Goal: Information Seeking & Learning: Understand process/instructions

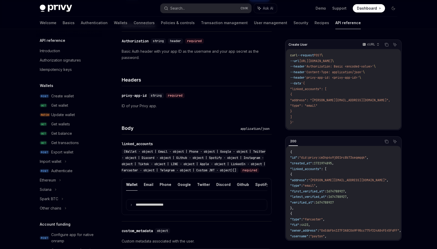
scroll to position [102, 0]
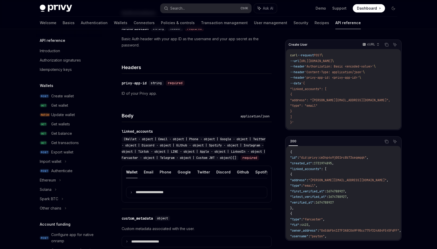
click at [201, 139] on span "(Wallet · object | Email · object | Phone · object | Google · object | Twitter …" at bounding box center [194, 148] width 144 height 23
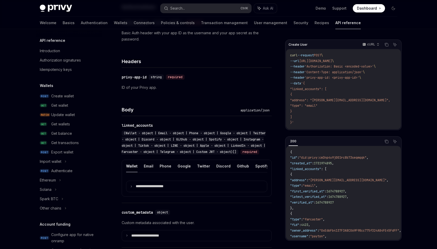
scroll to position [117, 0]
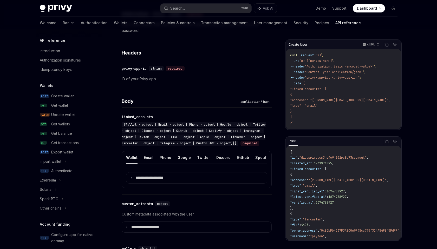
click at [375, 47] on div "cURL" at bounding box center [371, 44] width 22 height 7
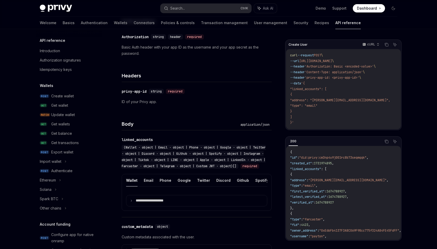
scroll to position [191, 0]
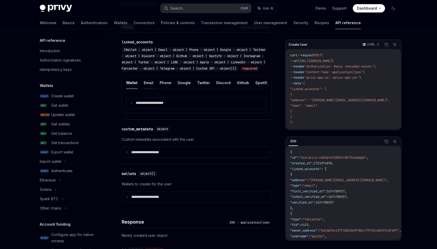
click at [149, 89] on button "Email" at bounding box center [149, 83] width 10 height 12
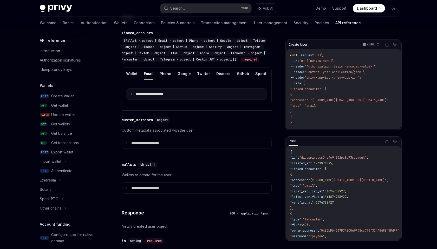
click at [128, 100] on summary "**********" at bounding box center [196, 94] width 141 height 11
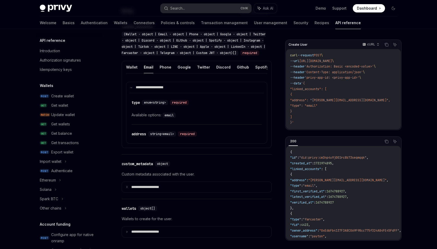
scroll to position [207, 0]
click at [156, 105] on span "enum<string>" at bounding box center [155, 103] width 22 height 4
click at [179, 106] on div "required" at bounding box center [179, 102] width 19 height 5
click at [177, 119] on div "email" at bounding box center [170, 115] width 14 height 6
click at [182, 137] on div "required" at bounding box center [187, 134] width 19 height 5
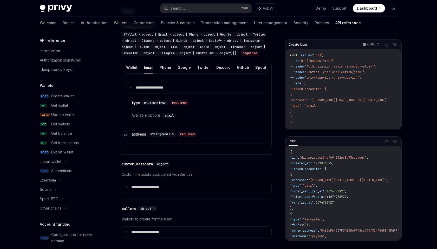
click at [193, 138] on div "​ address string<email> required" at bounding box center [194, 134] width 125 height 6
click at [171, 137] on span "string<email>" at bounding box center [162, 134] width 24 height 4
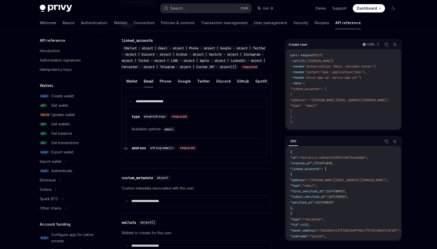
scroll to position [169, 0]
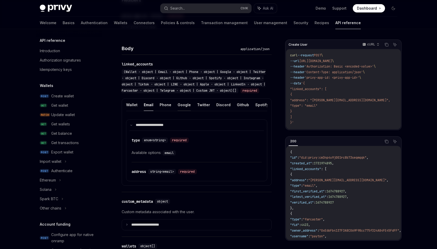
click at [179, 111] on button "Google" at bounding box center [184, 105] width 13 height 12
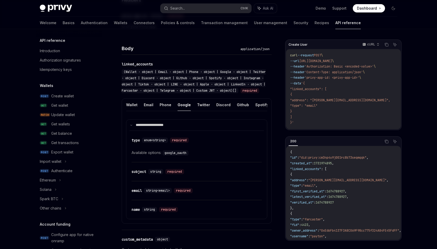
click at [179, 111] on button "Google" at bounding box center [184, 105] width 13 height 12
type textarea "*"
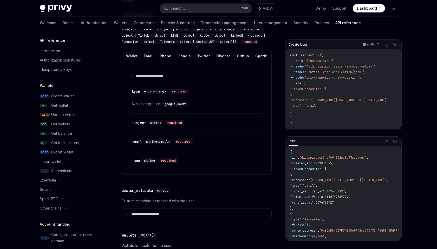
scroll to position [275, 0]
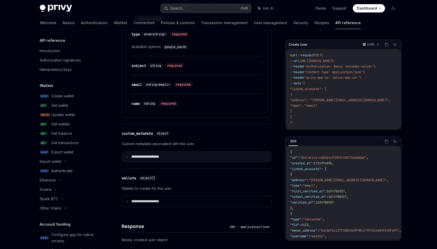
click at [165, 159] on p "**********" at bounding box center [149, 157] width 36 height 5
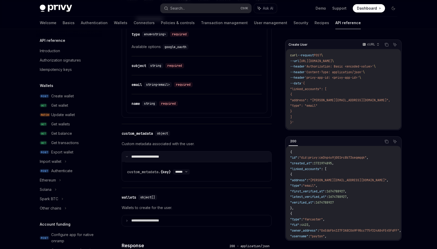
click at [165, 159] on p "**********" at bounding box center [148, 157] width 35 height 5
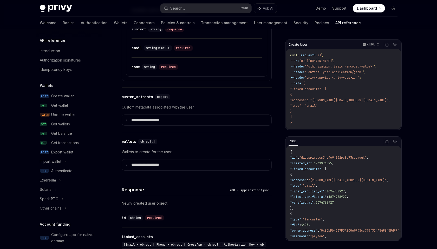
scroll to position [334, 0]
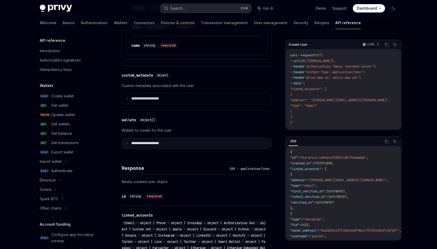
click at [173, 149] on summary "**********" at bounding box center [197, 143] width 150 height 11
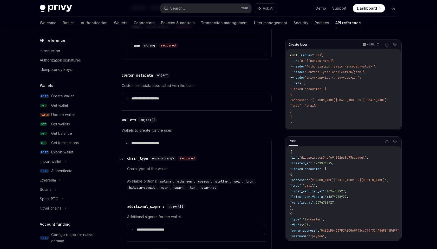
click at [162, 161] on span "enum<string>" at bounding box center [163, 159] width 22 height 4
click at [147, 161] on div "chain_type" at bounding box center [137, 158] width 21 height 5
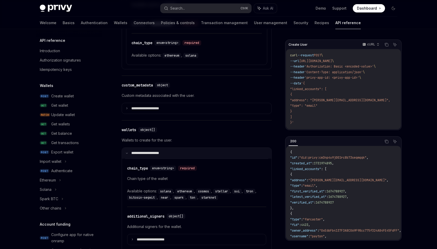
scroll to position [300, 0]
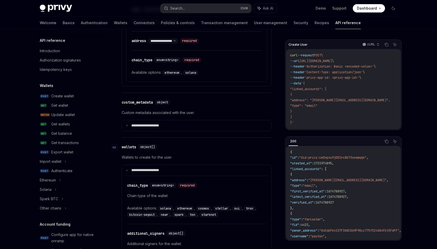
click at [181, 150] on div "​ wallets object[]" at bounding box center [194, 147] width 145 height 6
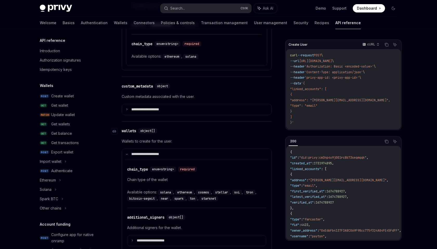
scroll to position [332, 0]
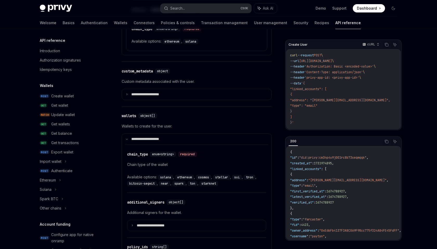
click at [277, 158] on div "Create User cURL Copy Ask AI curl --request POST \ --url https://api.privy.io/v…" at bounding box center [219, 229] width 366 height 1062
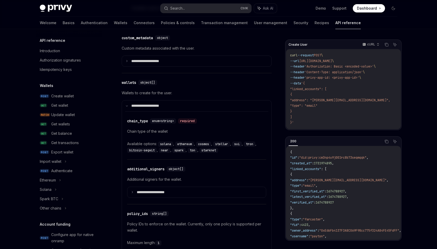
scroll to position [402, 0]
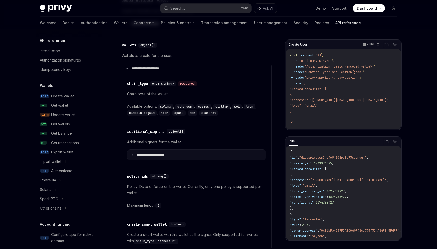
click at [176, 161] on summary "**********" at bounding box center [196, 155] width 139 height 11
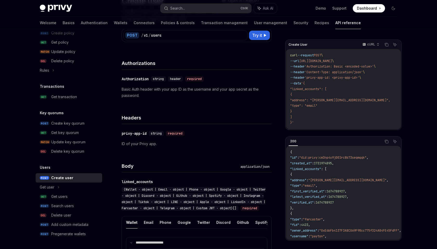
scroll to position [0, 0]
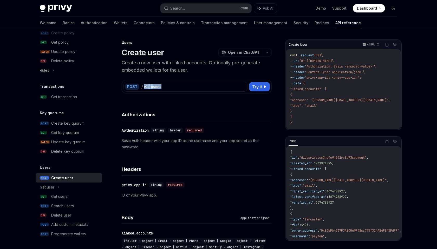
drag, startPoint x: 147, startPoint y: 87, endPoint x: 165, endPoint y: 91, distance: 17.4
click at [165, 91] on div "POST / v1 / users" at bounding box center [186, 87] width 124 height 10
copy div "v1 / users"
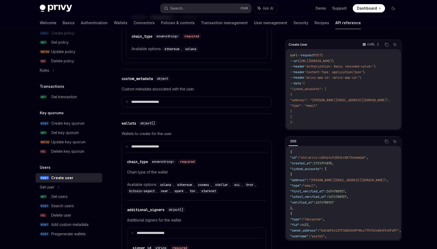
scroll to position [335, 0]
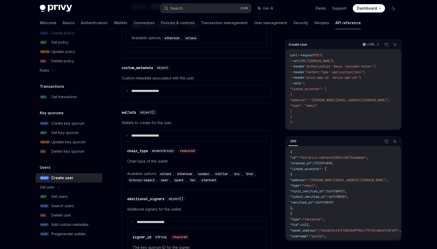
click at [166, 177] on code "solana" at bounding box center [165, 174] width 15 height 5
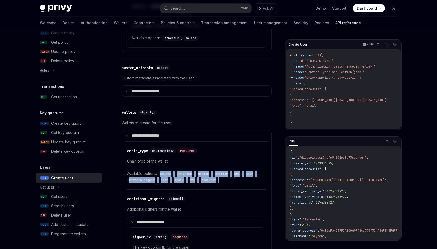
drag, startPoint x: 166, startPoint y: 185, endPoint x: 248, endPoint y: 191, distance: 82.1
click at [247, 183] on div "Available options: solana , ethereum , cosmos , stellar , sui , tron , bitcoin-…" at bounding box center [196, 177] width 139 height 12
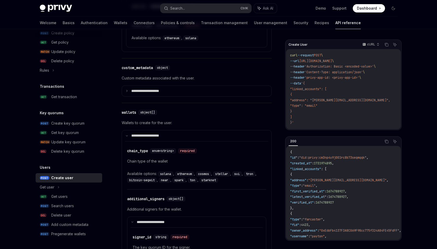
click at [418, 94] on div "Privy Docs home page Search... Ctrl K Ask AI Demo Support Dashboard Dashboard S…" at bounding box center [218, 246] width 437 height 1163
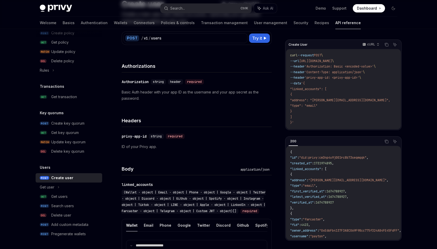
scroll to position [0, 0]
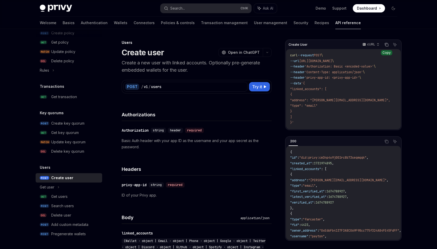
click at [387, 45] on icon "Copy the contents from the code block" at bounding box center [387, 45] width 4 height 4
click at [131, 183] on div "privy-app-id" at bounding box center [134, 185] width 25 height 5
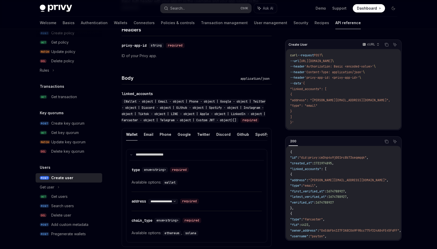
scroll to position [148, 0]
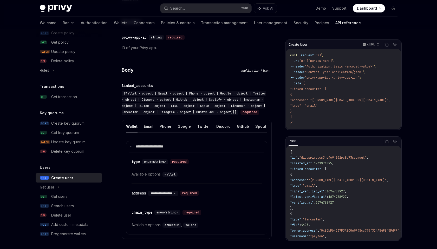
click at [316, 76] on span "'privy-app-id: <privy-app-id>'" at bounding box center [332, 78] width 55 height 4
drag, startPoint x: 316, startPoint y: 76, endPoint x: 331, endPoint y: 78, distance: 15.4
click at [331, 78] on span "'privy-app-id: <privy-app-id>'" at bounding box center [332, 78] width 55 height 4
copy span "privy-app-id"
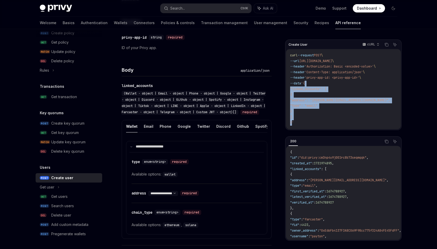
drag, startPoint x: 309, startPoint y: 83, endPoint x: 291, endPoint y: 121, distance: 41.9
click at [291, 121] on code "curl --request POST \ --url https://api.privy.io/v1/users \ --header 'Authoriza…" at bounding box center [346, 89] width 113 height 73
copy code "{ "linked_accounts": [ { "address": "tom.bombadill@privy.io", "type": "email" }…"
click at [63, 197] on div "Get users" at bounding box center [59, 197] width 16 height 6
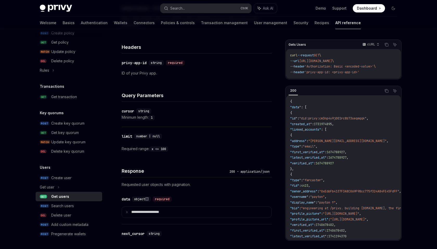
scroll to position [98, 0]
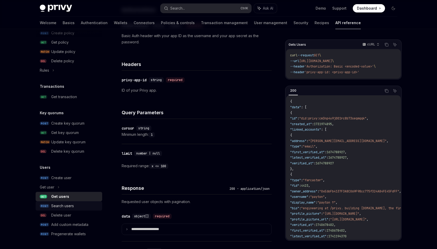
click at [59, 208] on div "Search users" at bounding box center [62, 206] width 23 height 6
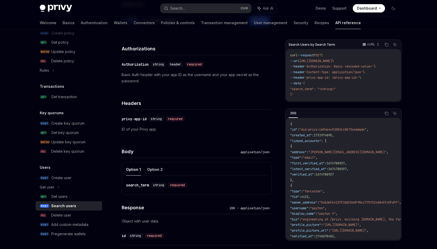
scroll to position [89, 0]
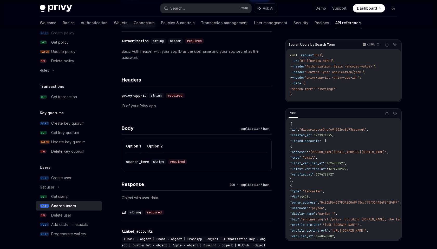
click at [152, 149] on button "Option 2" at bounding box center [155, 146] width 16 height 12
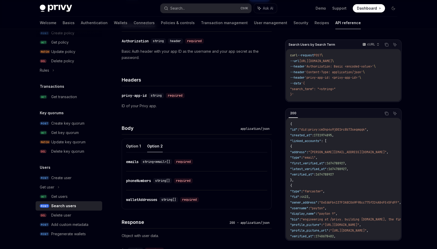
click at [135, 164] on div "emails" at bounding box center [132, 161] width 12 height 5
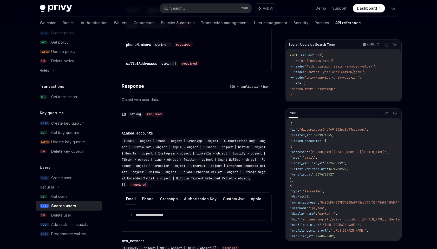
scroll to position [205, 0]
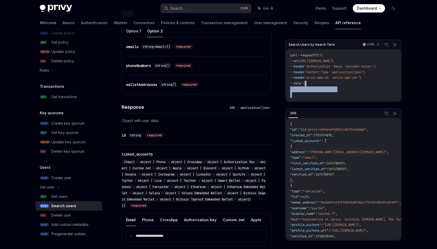
drag, startPoint x: 309, startPoint y: 83, endPoint x: 293, endPoint y: 93, distance: 18.9
click at [293, 93] on code "curl --request POST \ --url https://api.privy.io/v1/users/search \ --header 'Au…" at bounding box center [343, 75] width 107 height 45
copy code "{ "search_term": "<string>" }"
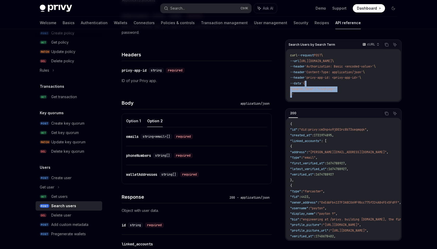
scroll to position [117, 0]
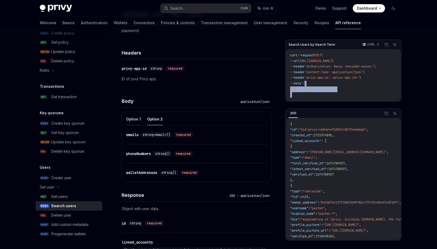
click at [126, 119] on button "Option 1" at bounding box center [133, 119] width 15 height 12
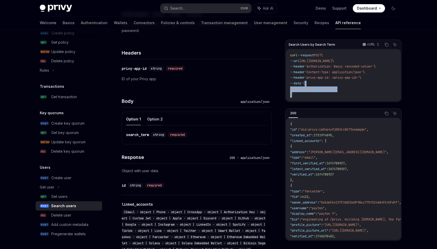
click at [151, 120] on button "Option 2" at bounding box center [155, 119] width 16 height 12
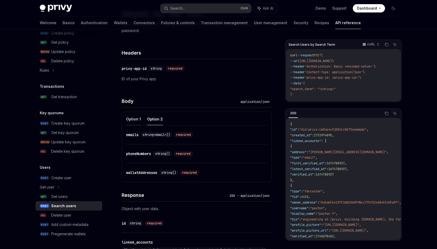
click at [132, 120] on button "Option 1" at bounding box center [133, 119] width 15 height 12
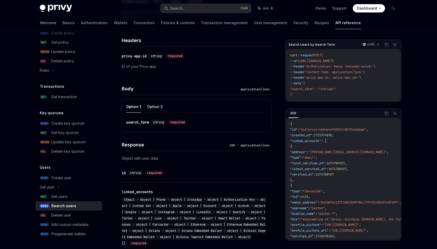
scroll to position [98, 0]
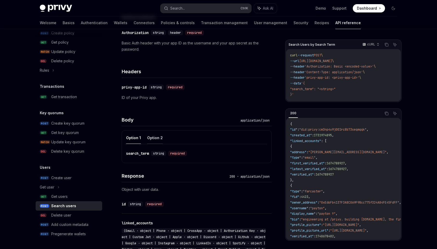
click at [157, 138] on button "Option 2" at bounding box center [155, 138] width 16 height 12
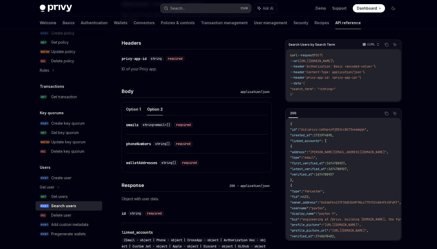
scroll to position [112, 0]
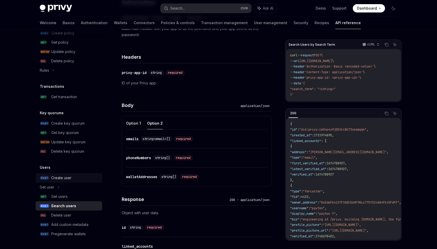
click at [64, 178] on div "Create user" at bounding box center [61, 178] width 20 height 6
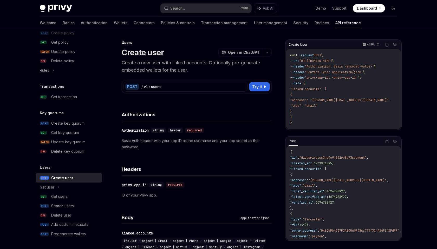
type textarea "*"
click at [114, 132] on icon "Navigate to header" at bounding box center [115, 131] width 4 height 3
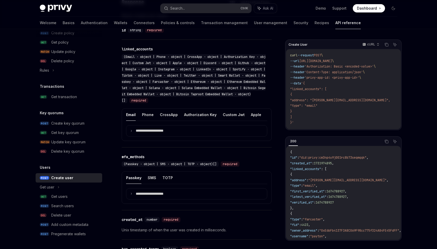
scroll to position [597, 0]
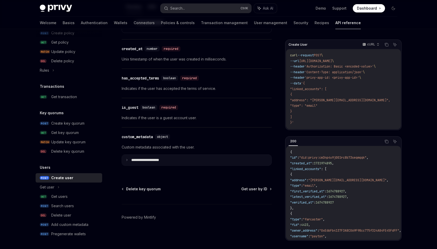
click at [158, 160] on p "**********" at bounding box center [149, 160] width 36 height 5
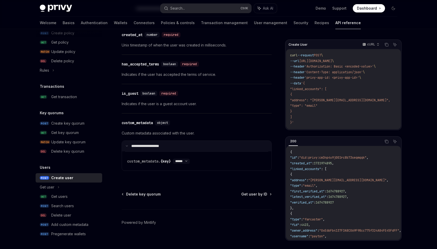
click at [158, 149] on p "**********" at bounding box center [148, 146] width 35 height 5
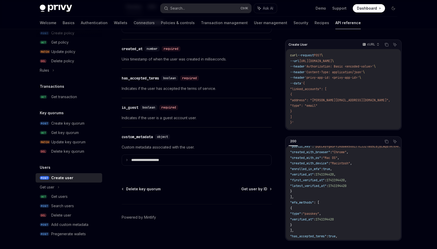
scroll to position [176, 0]
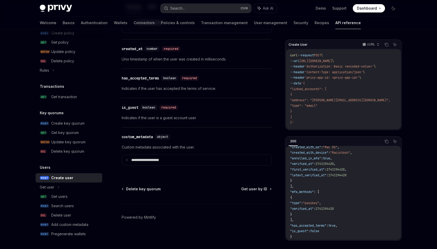
click at [201, 12] on button "Search... Ctrl K" at bounding box center [205, 8] width 91 height 9
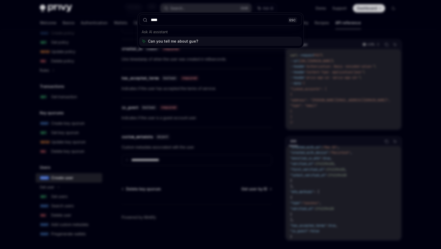
type input "*****"
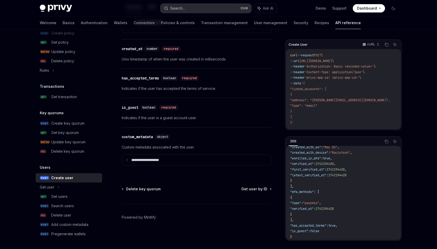
type textarea "*"
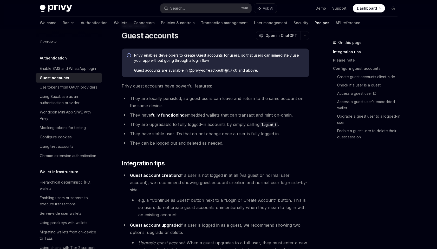
scroll to position [33, 0]
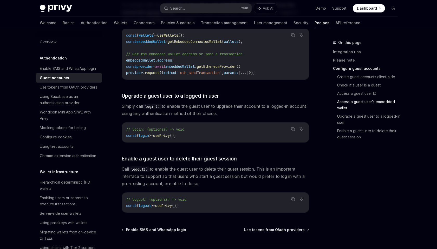
scroll to position [739, 0]
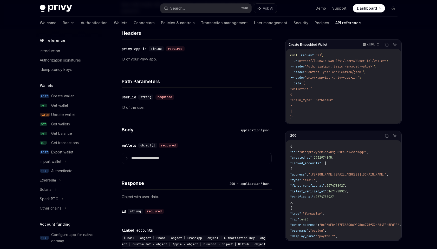
click at [420, 111] on div "Privy Docs home page Search... Ctrl K Ask AI Demo Support Dashboard Dashboard S…" at bounding box center [218, 236] width 437 height 731
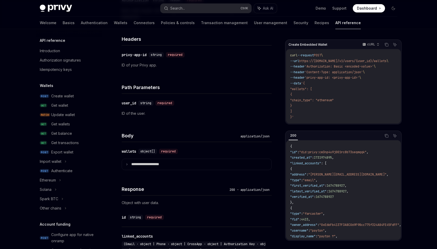
scroll to position [141, 0]
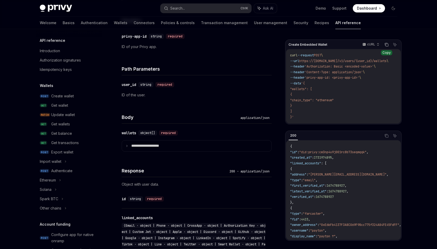
click at [384, 45] on button "Copy the contents from the code block" at bounding box center [386, 44] width 7 height 7
